Goal: Navigation & Orientation: Find specific page/section

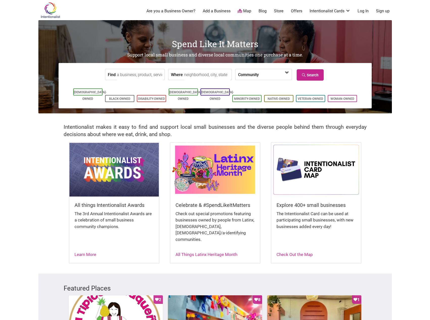
click at [287, 73] on span at bounding box center [287, 73] width 8 height 8
click at [115, 97] on link "Black-Owned" at bounding box center [119, 99] width 21 height 4
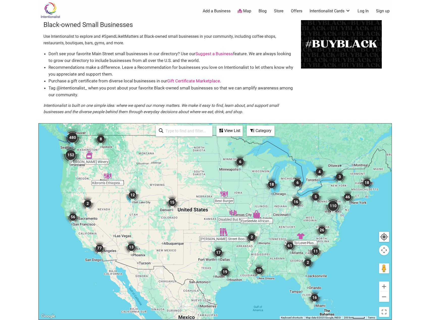
click at [72, 154] on img "152" at bounding box center [71, 155] width 24 height 24
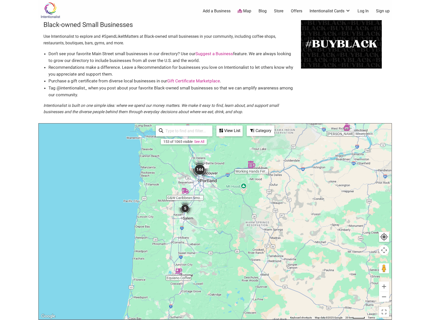
click at [205, 143] on div "153 of 1065 visible See All" at bounding box center [184, 142] width 46 height 6
click at [200, 143] on link "See All" at bounding box center [199, 142] width 10 height 4
